Goal: Information Seeking & Learning: Learn about a topic

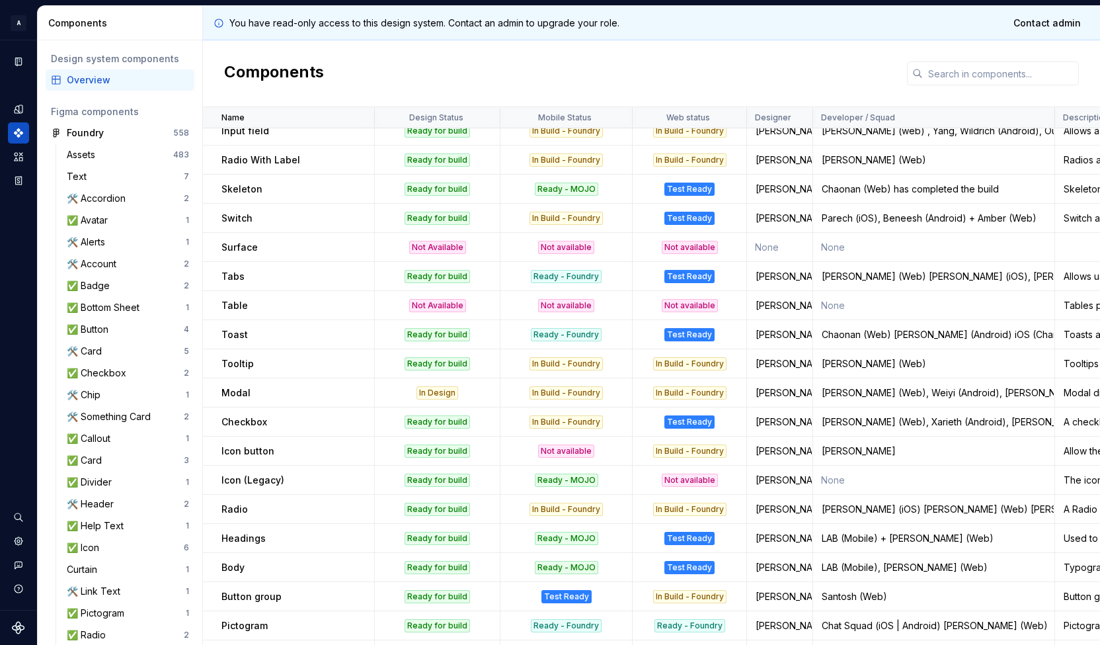
scroll to position [303, 0]
click at [114, 459] on div "✅ Card" at bounding box center [125, 460] width 117 height 13
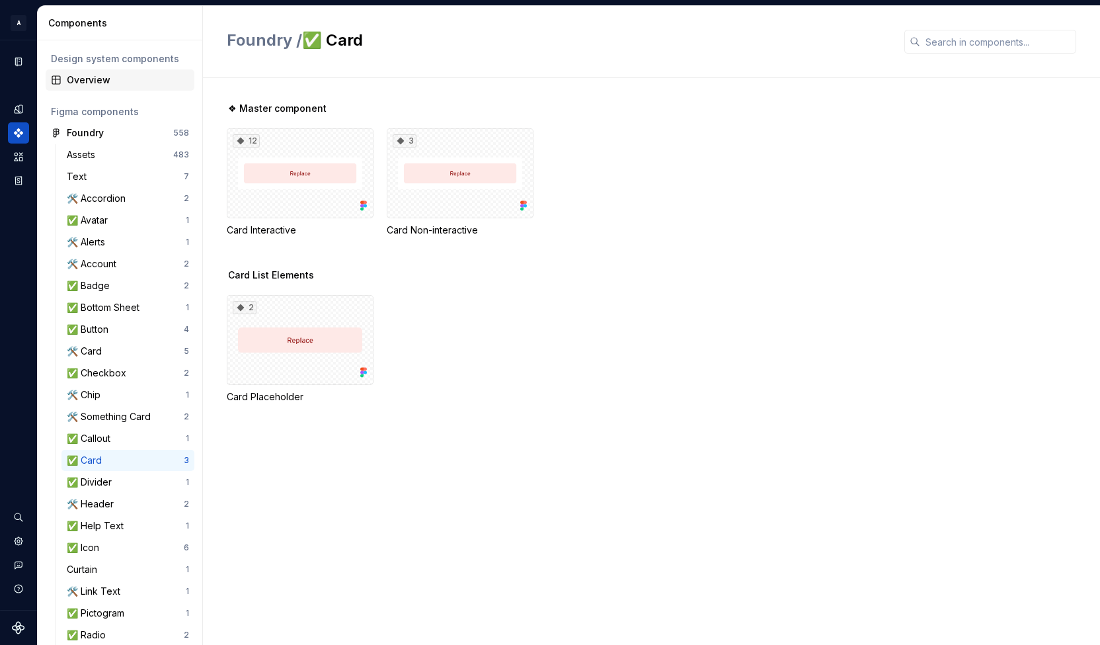
click at [124, 73] on div "Overview" at bounding box center [128, 79] width 122 height 13
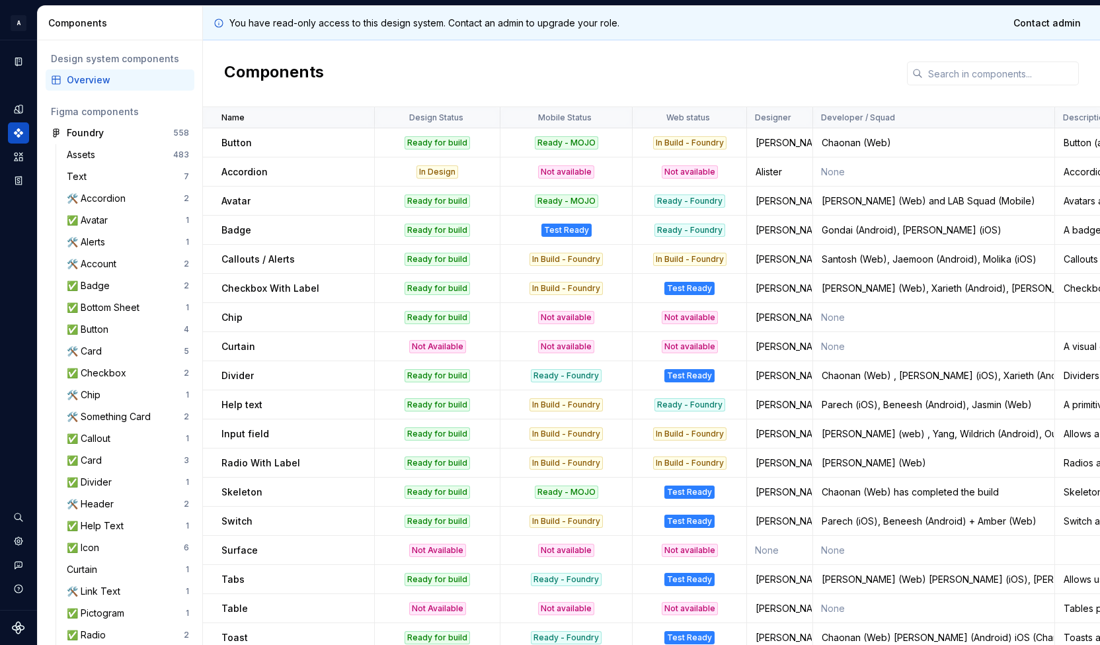
click at [225, 345] on p "Curtain" at bounding box center [239, 346] width 34 height 13
click at [232, 364] on td "Divider" at bounding box center [289, 375] width 172 height 29
click at [286, 340] on div "Curtain" at bounding box center [298, 346] width 152 height 13
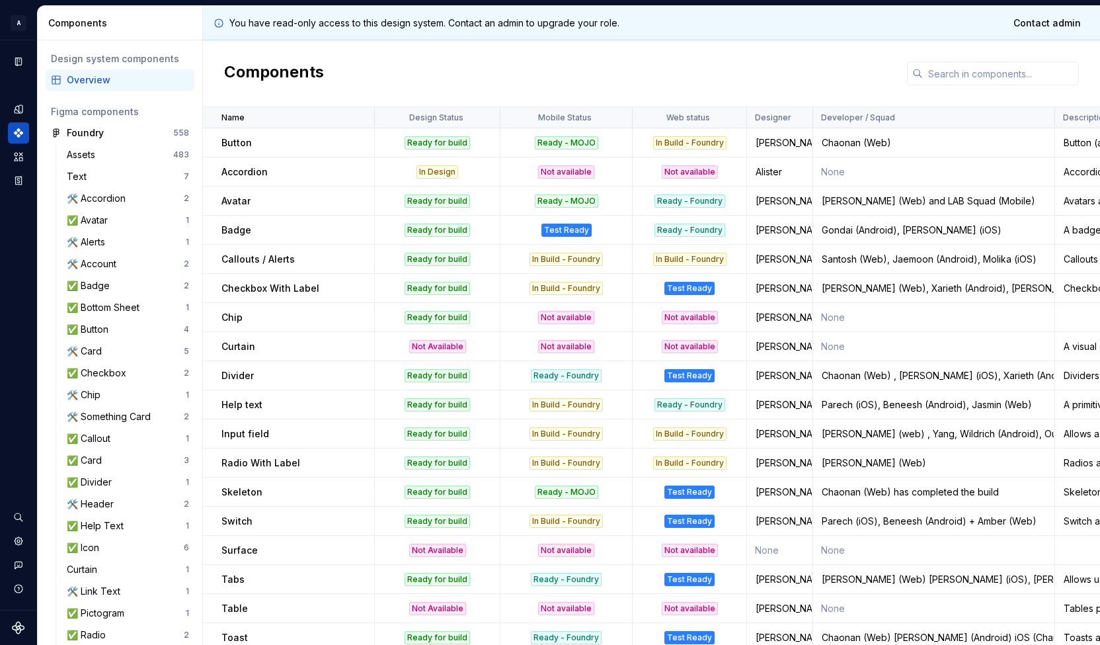
click at [302, 386] on td "Divider" at bounding box center [289, 375] width 172 height 29
click at [147, 459] on div "✅ Card" at bounding box center [125, 460] width 117 height 13
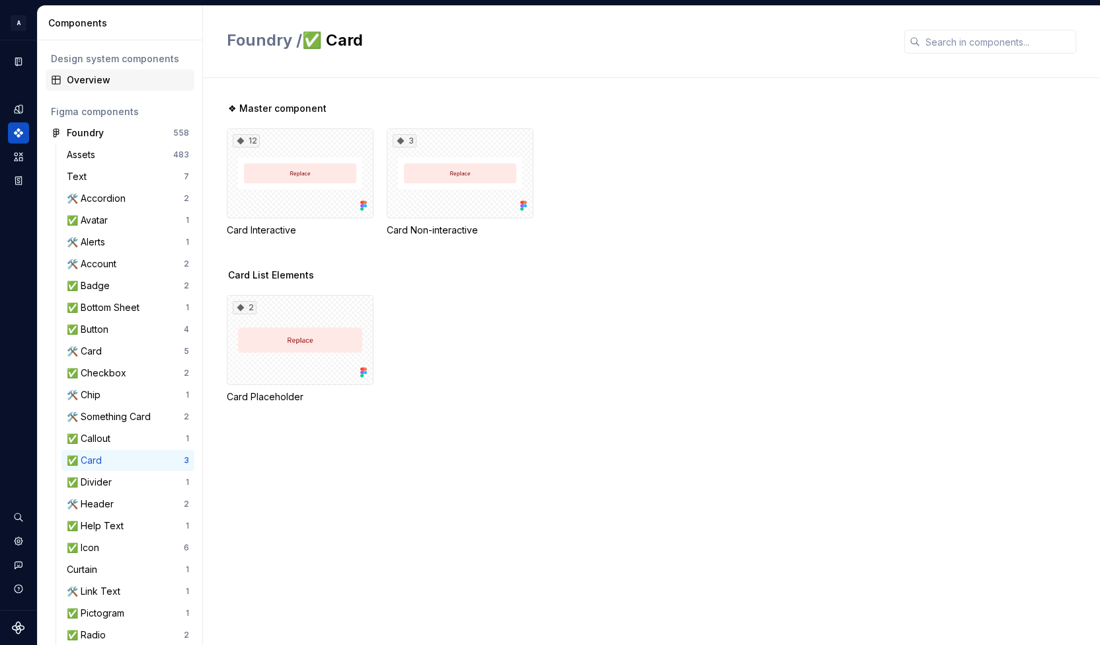
click at [122, 81] on div "Overview" at bounding box center [128, 79] width 122 height 13
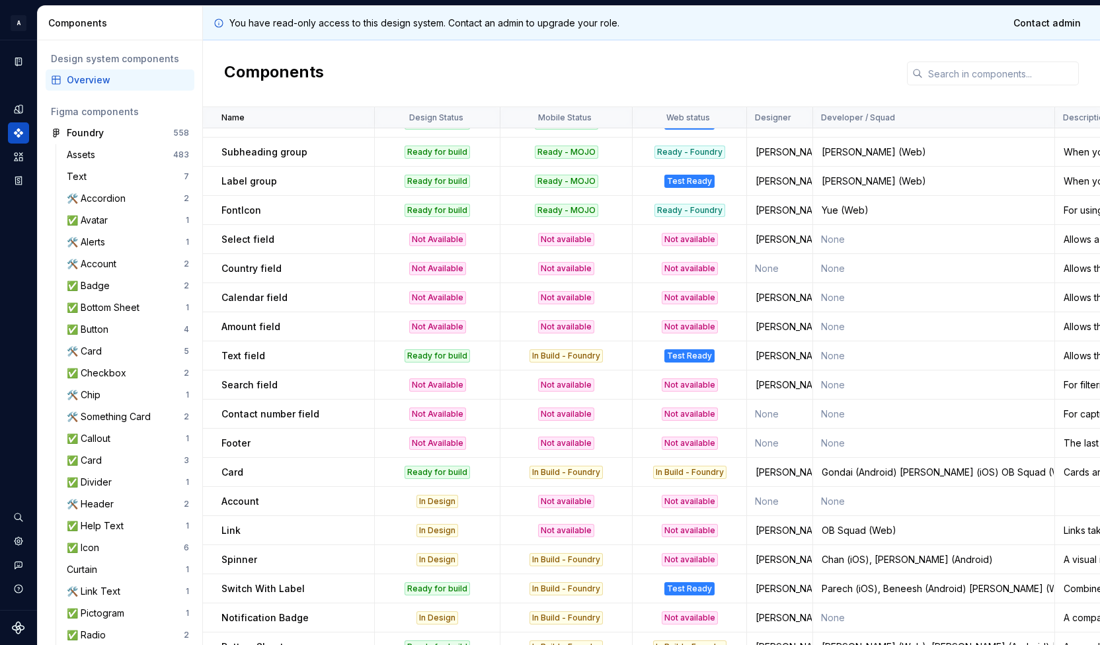
scroll to position [987, 0]
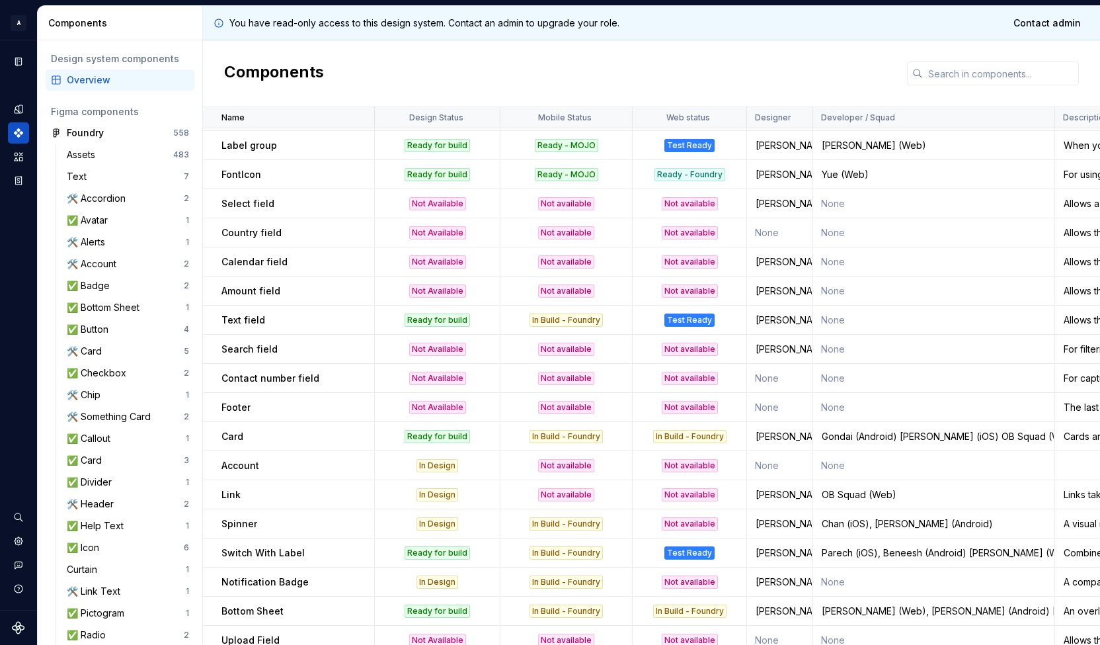
click at [299, 449] on td "Card" at bounding box center [289, 436] width 172 height 29
click at [905, 440] on div "Gondai (Android) Ronald (iOS) OB Squad (Web)" at bounding box center [934, 436] width 240 height 13
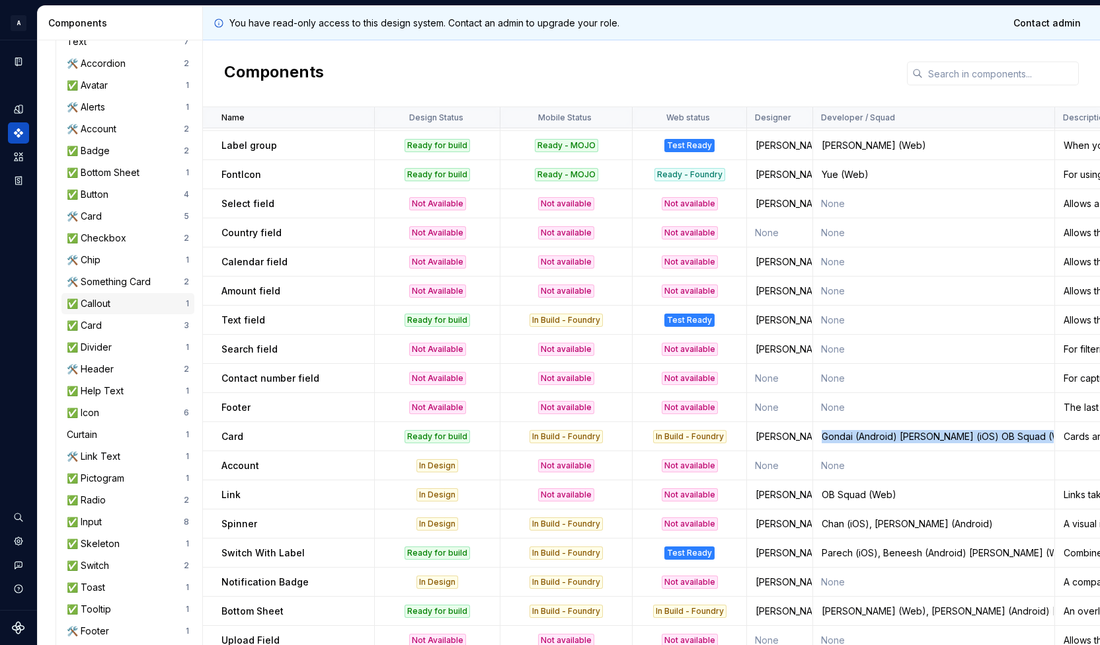
scroll to position [148, 0]
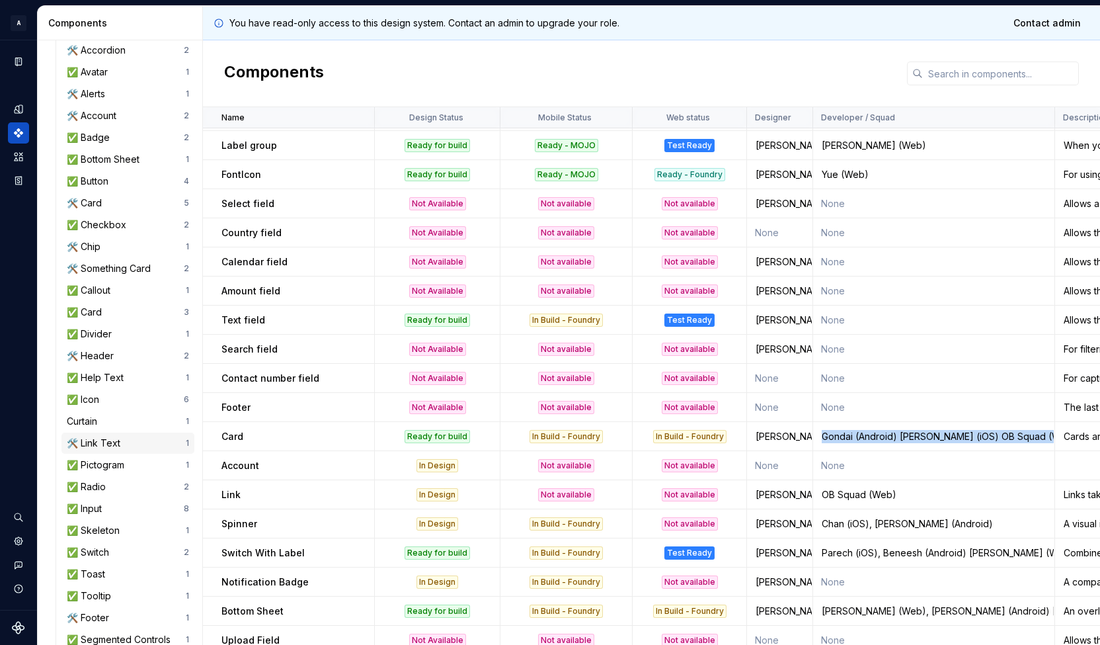
click at [128, 448] on div "🛠️ Link Text" at bounding box center [126, 442] width 119 height 13
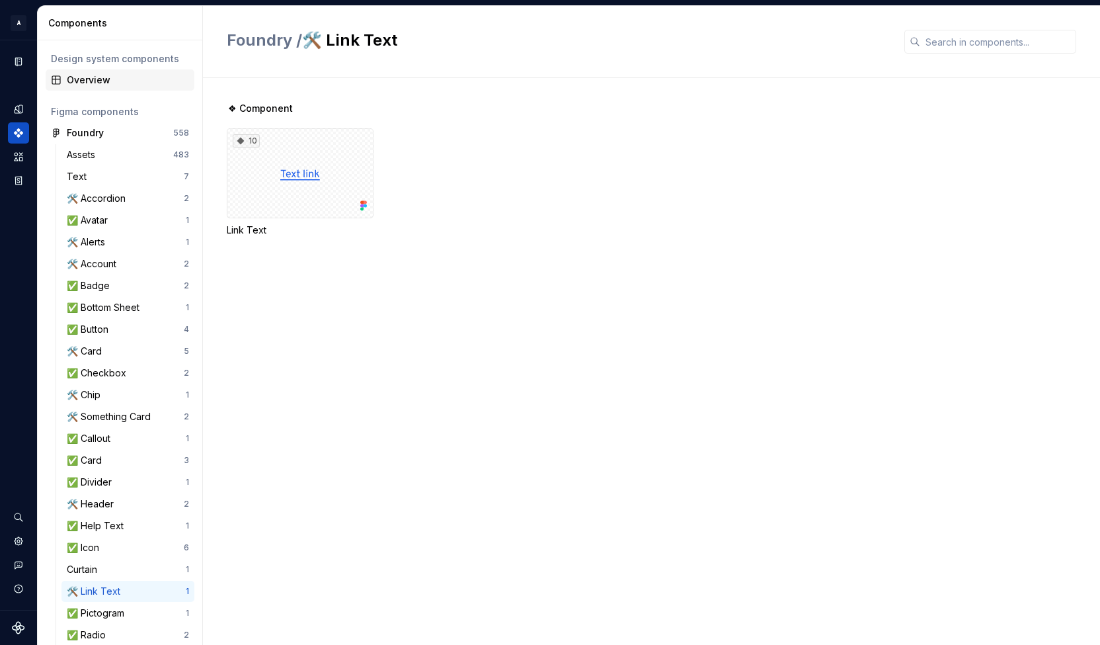
click at [98, 72] on div "Overview" at bounding box center [120, 79] width 149 height 21
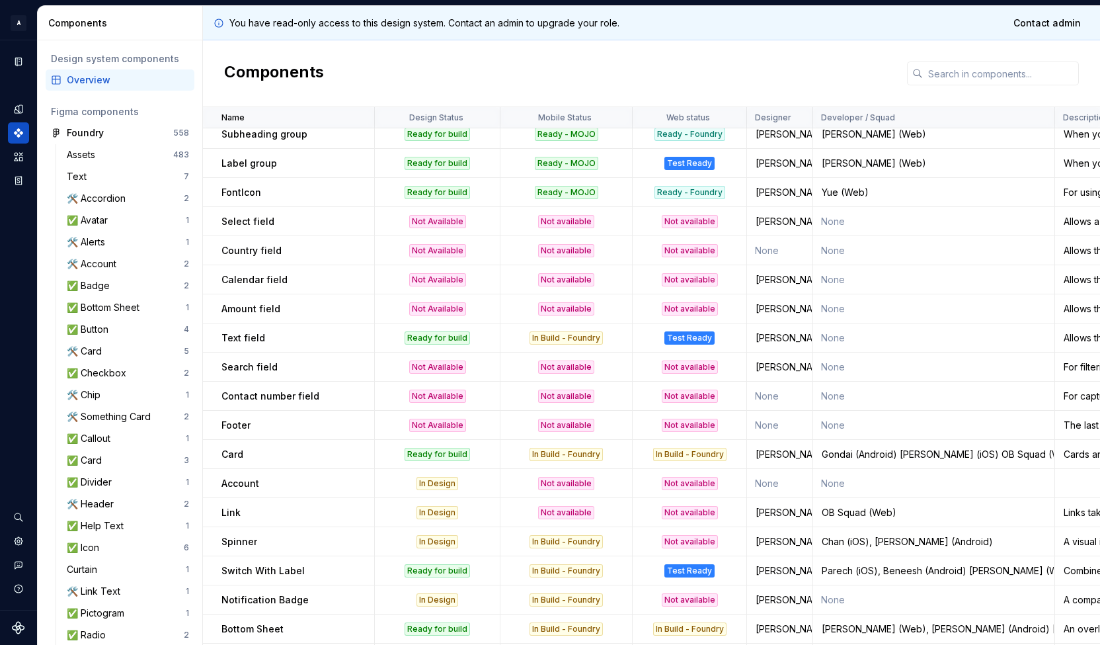
scroll to position [973, 0]
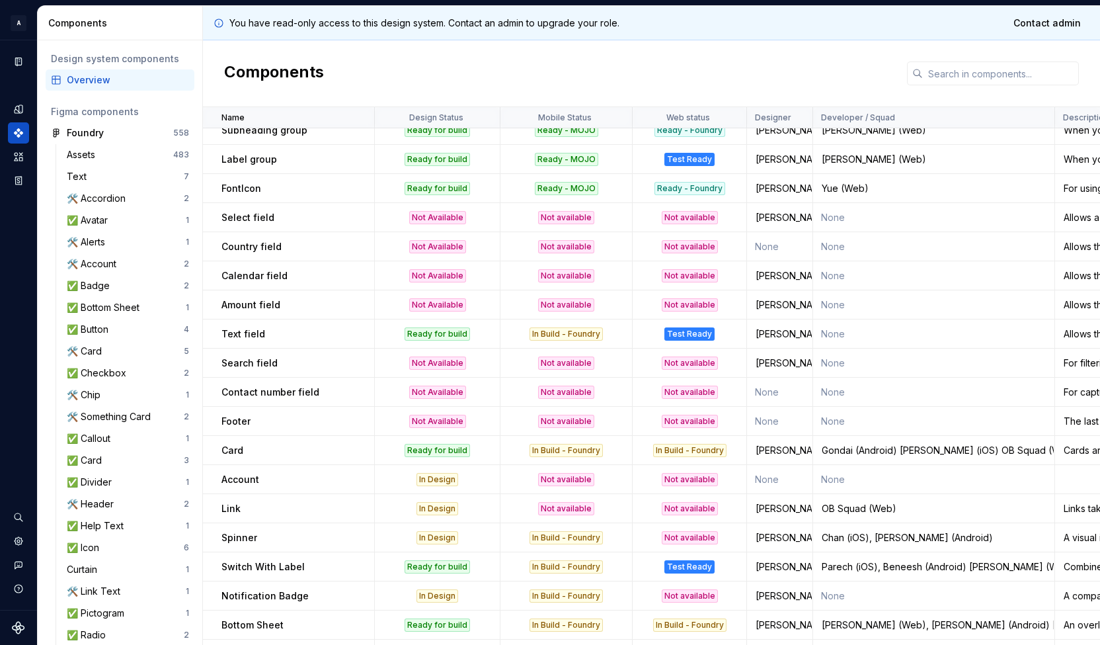
click at [268, 508] on div "Link" at bounding box center [298, 508] width 152 height 13
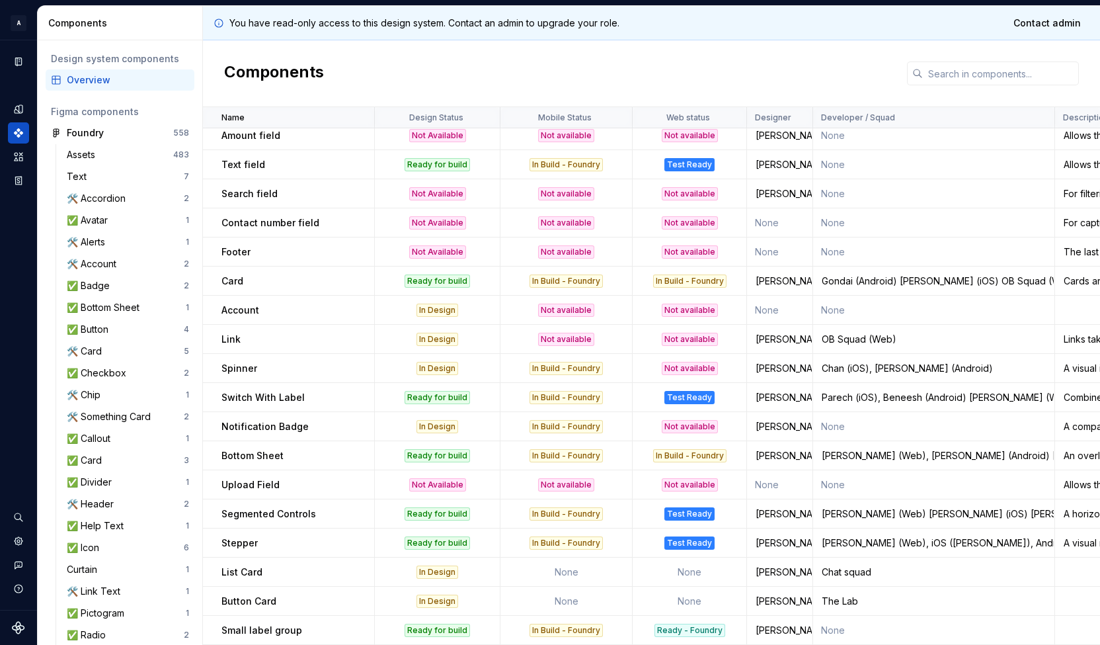
click at [267, 325] on td "Link" at bounding box center [289, 339] width 172 height 29
click at [124, 588] on div "🛠️ Link Text" at bounding box center [96, 591] width 59 height 13
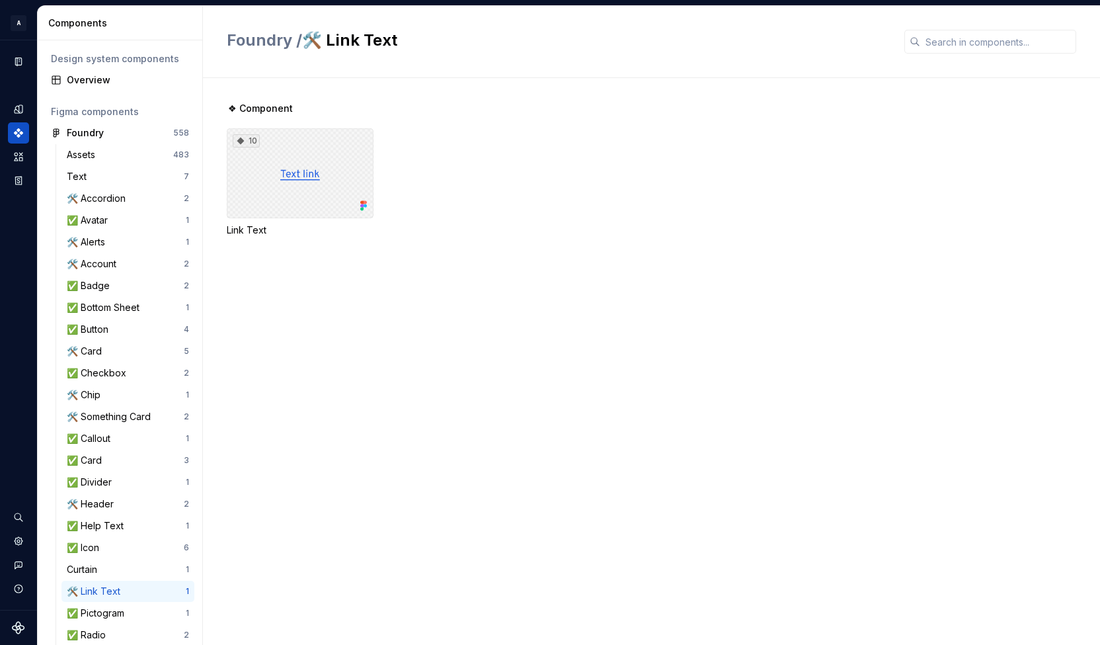
click at [325, 154] on div "10" at bounding box center [300, 173] width 147 height 90
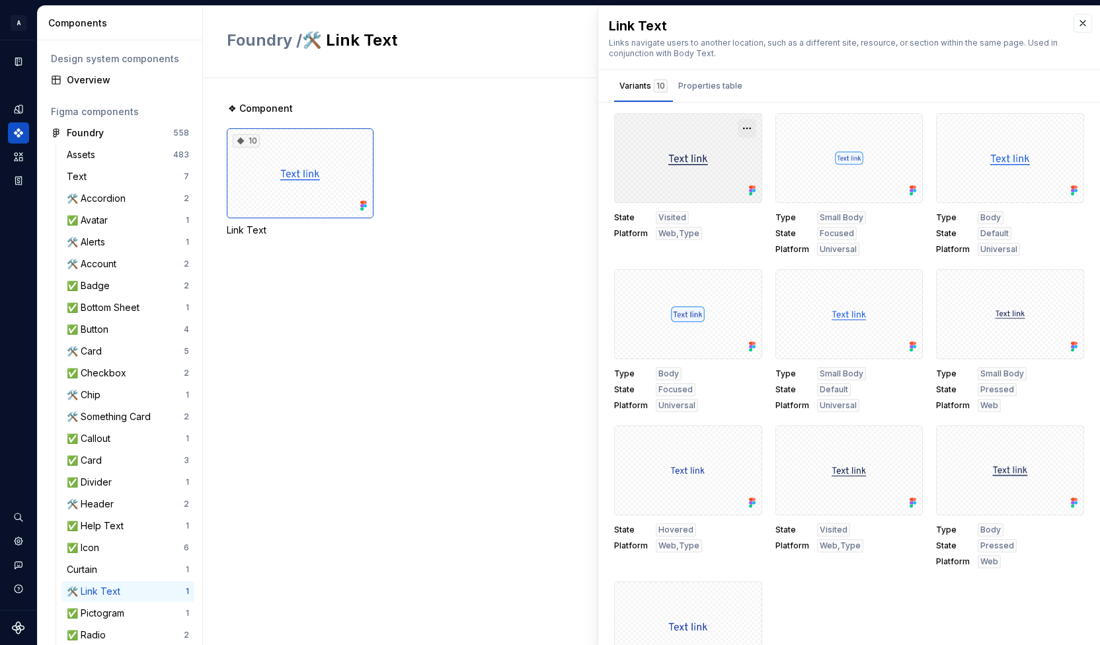
click at [738, 127] on button "button" at bounding box center [747, 128] width 19 height 19
click at [685, 156] on div "Open in [GEOGRAPHIC_DATA]" at bounding box center [698, 167] width 86 height 40
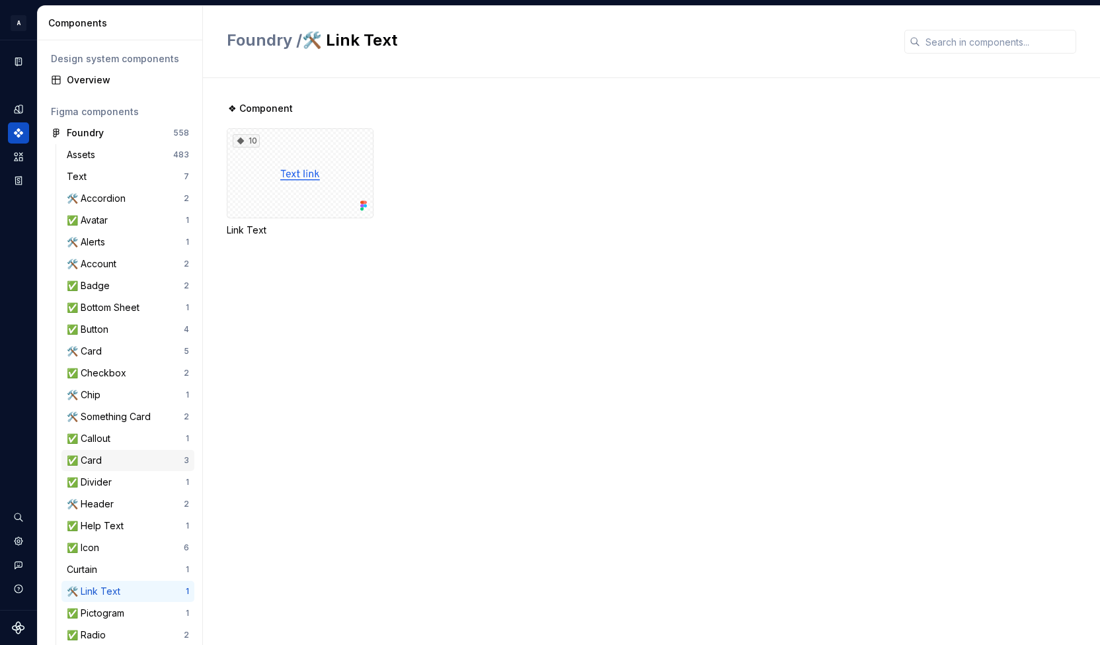
click at [107, 457] on div "✅ Card" at bounding box center [87, 460] width 40 height 13
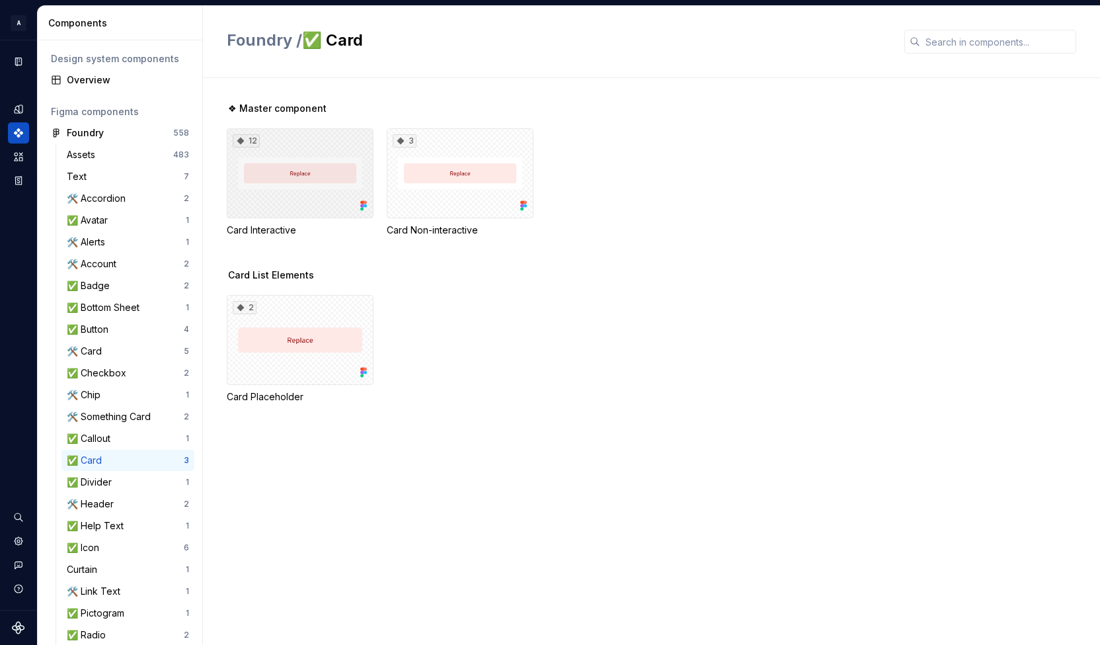
click at [335, 161] on div "12" at bounding box center [300, 173] width 147 height 90
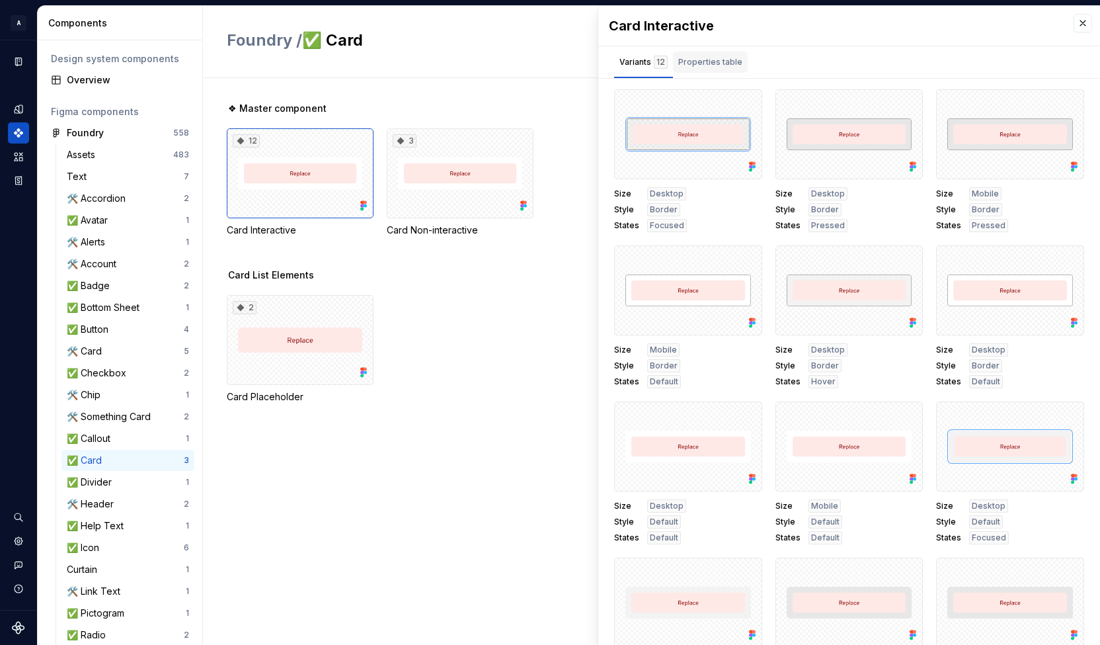
click at [706, 58] on div "Properties table" at bounding box center [710, 62] width 64 height 13
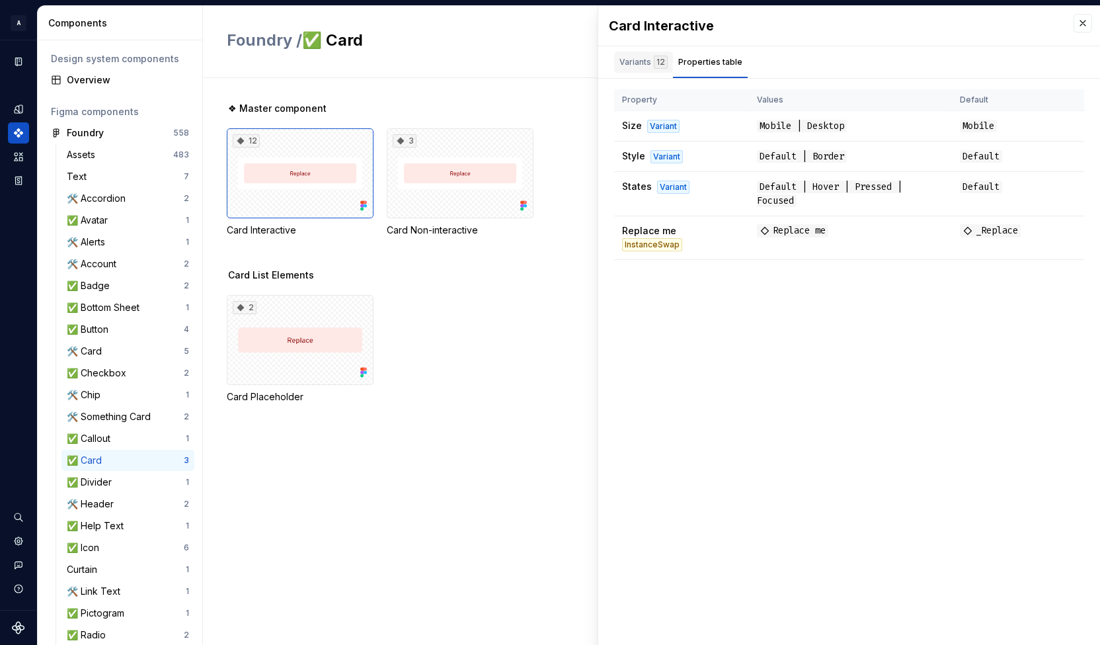
click at [641, 65] on div "Variants 12" at bounding box center [644, 62] width 48 height 13
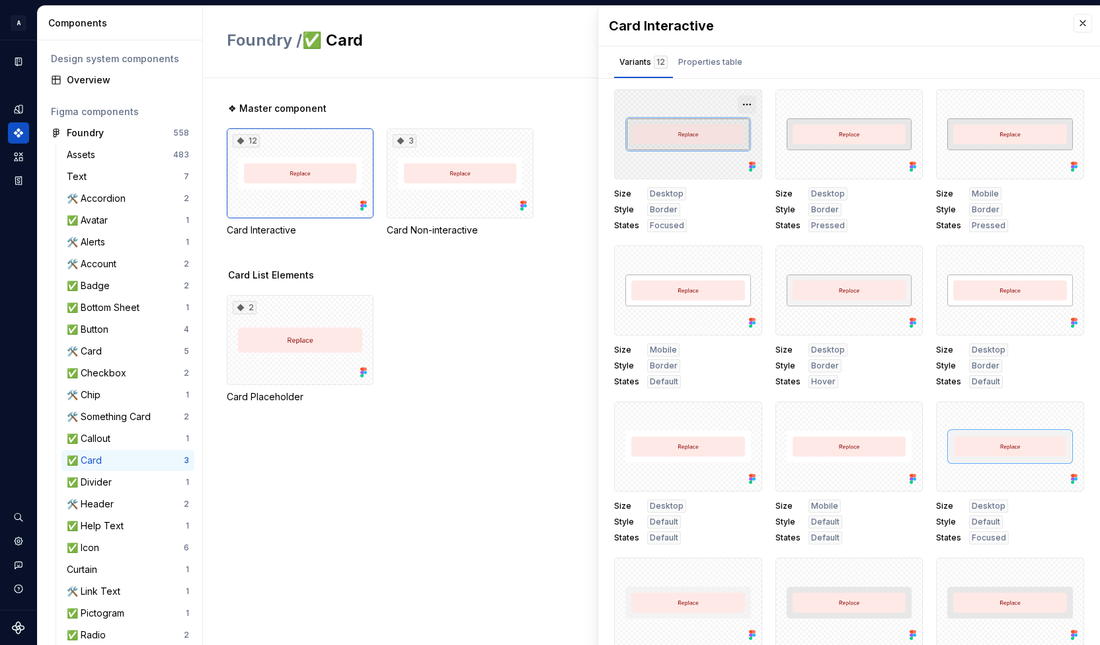
click at [738, 101] on button "button" at bounding box center [747, 104] width 19 height 19
click at [709, 121] on span "Open in [GEOGRAPHIC_DATA]" at bounding box center [690, 143] width 112 height 48
click at [460, 186] on div "3" at bounding box center [460, 173] width 147 height 90
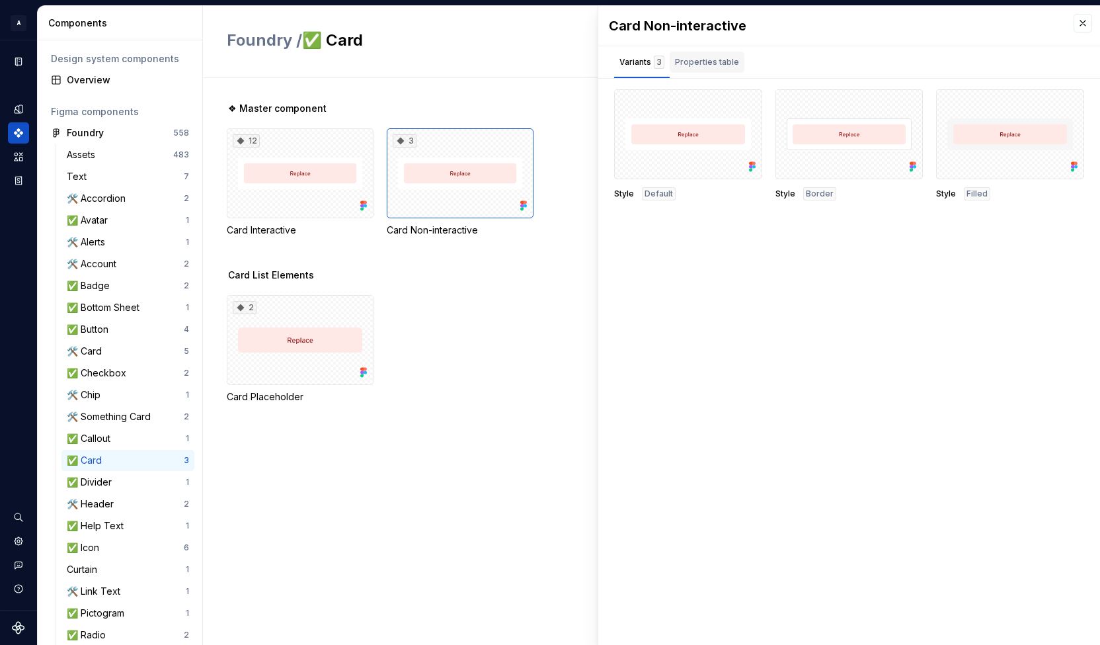
click at [725, 74] on div "Properties table" at bounding box center [707, 65] width 75 height 26
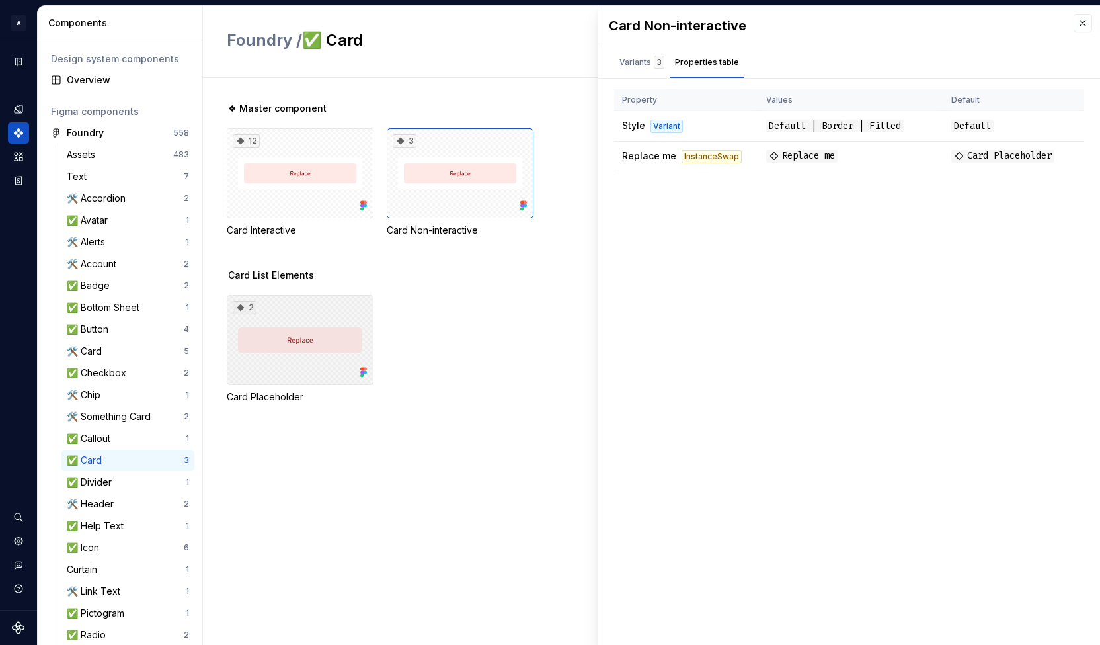
click at [329, 338] on div "2" at bounding box center [300, 340] width 147 height 90
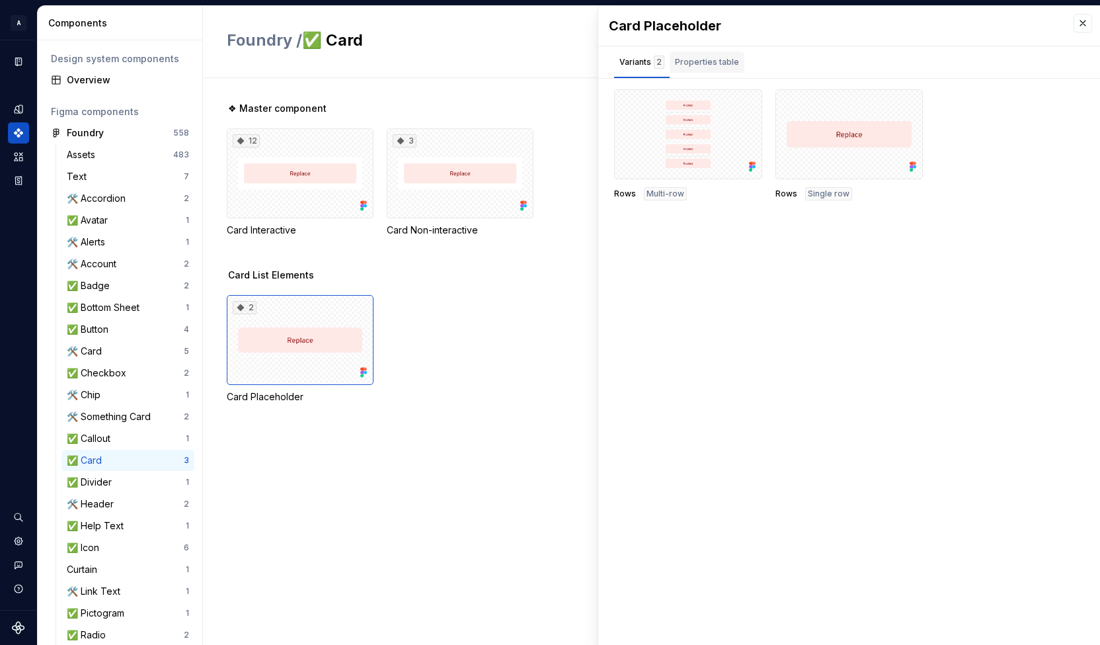
click at [690, 72] on div "Properties table" at bounding box center [707, 65] width 75 height 26
